Goal: Navigation & Orientation: Find specific page/section

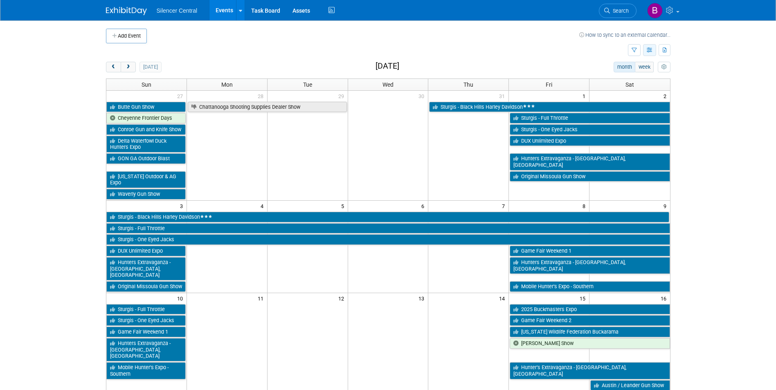
click at [646, 54] on button "button" at bounding box center [649, 50] width 13 height 12
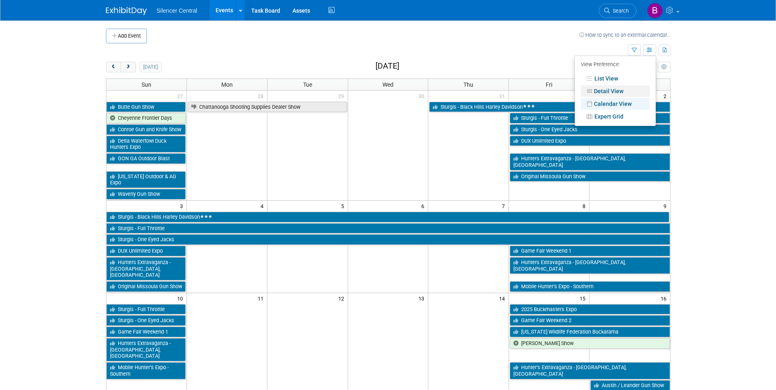
click at [621, 90] on link "Detail View" at bounding box center [615, 90] width 69 height 11
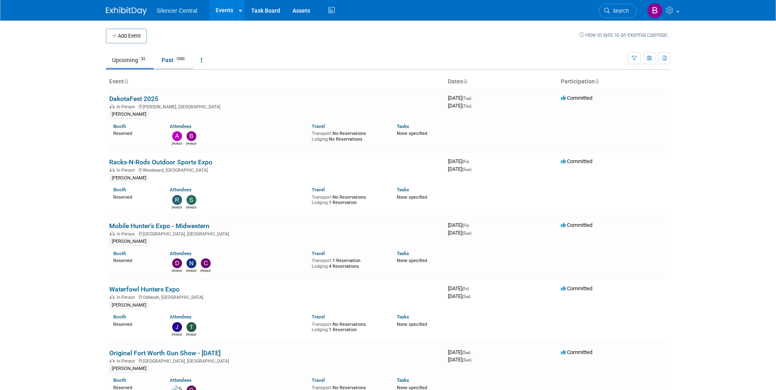
click at [169, 57] on link "Past 1090" at bounding box center [174, 60] width 38 height 16
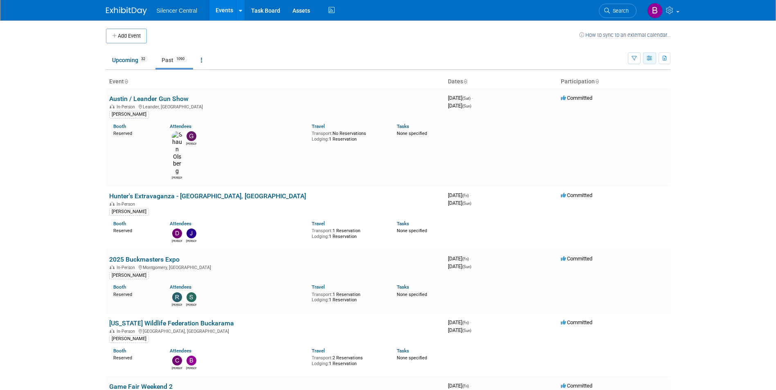
click at [647, 56] on icon "button" at bounding box center [650, 58] width 6 height 5
click at [629, 110] on link "Calendar View" at bounding box center [615, 111] width 69 height 11
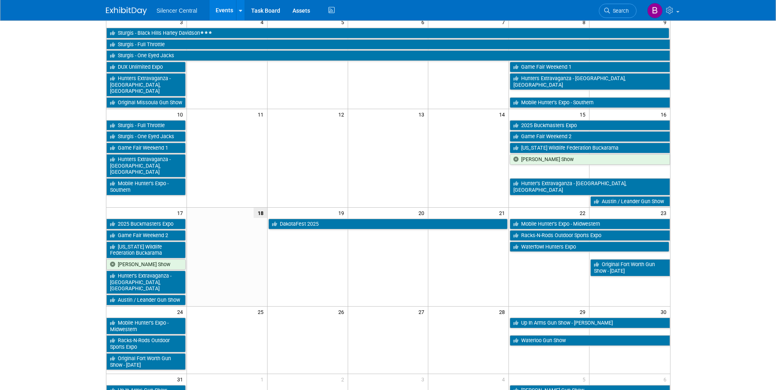
scroll to position [205, 0]
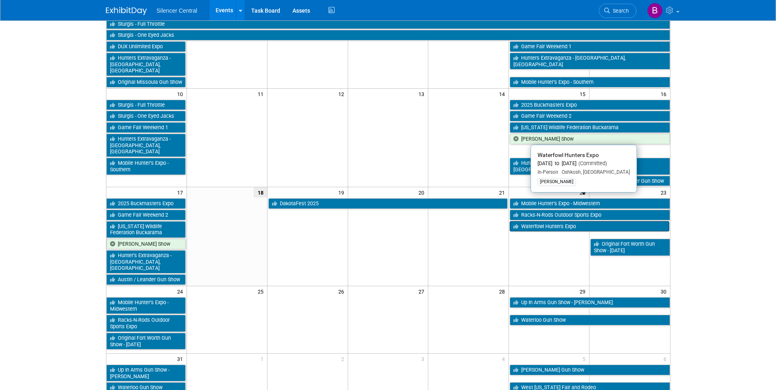
click at [529, 221] on link "Waterfowl Hunters Expo" at bounding box center [589, 226] width 159 height 11
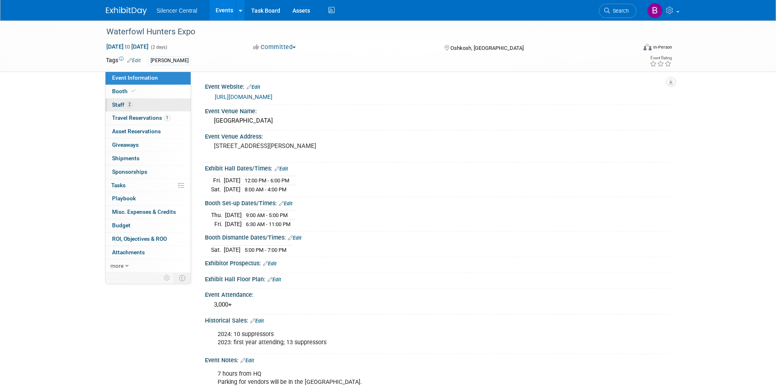
click at [165, 106] on link "2 Staff 2" at bounding box center [148, 105] width 85 height 13
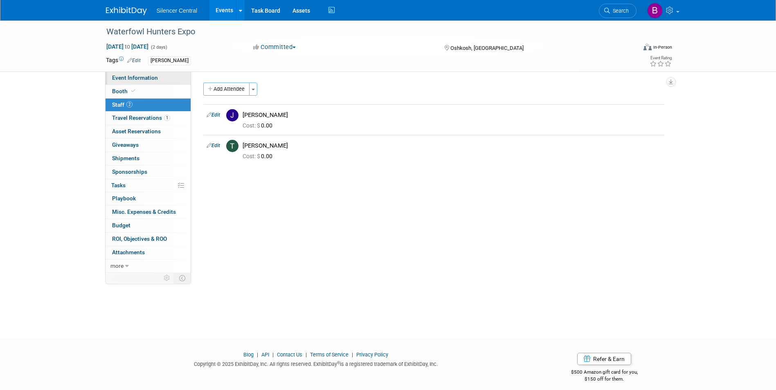
click at [160, 76] on link "Event Information" at bounding box center [148, 78] width 85 height 13
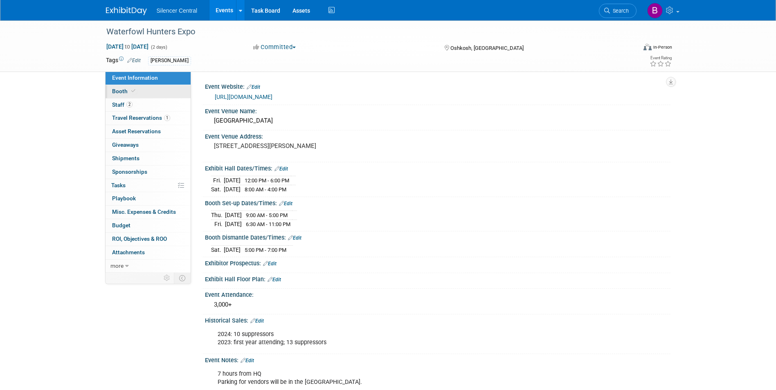
click at [154, 90] on link "Booth" at bounding box center [148, 91] width 85 height 13
